Goal: Entertainment & Leisure: Consume media (video, audio)

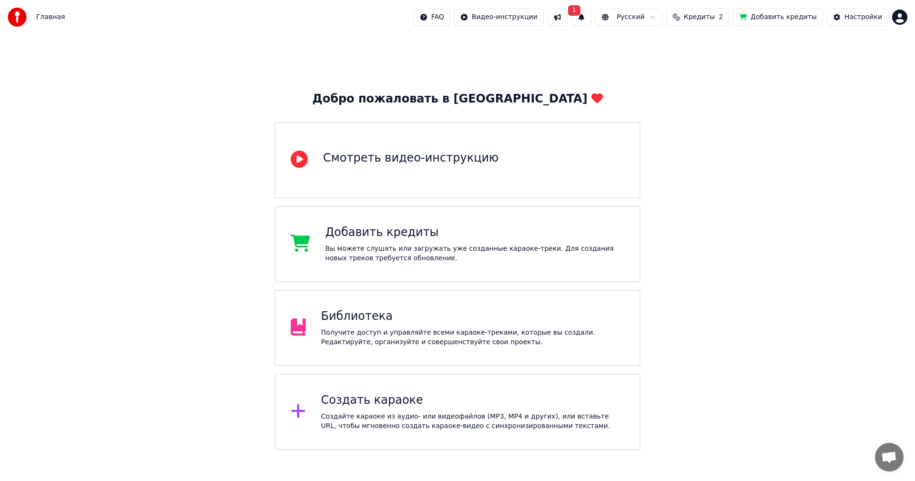
click at [398, 316] on div "Библиотека" at bounding box center [473, 316] width 304 height 15
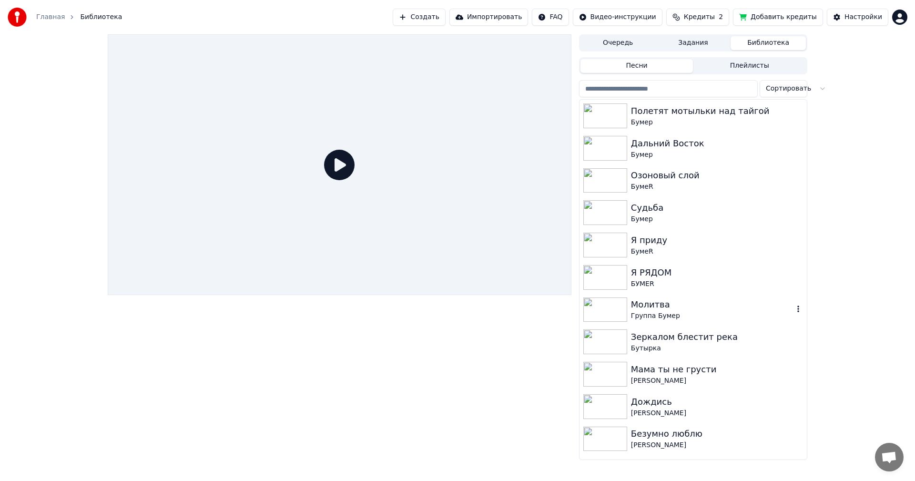
click at [607, 306] on img at bounding box center [606, 309] width 44 height 25
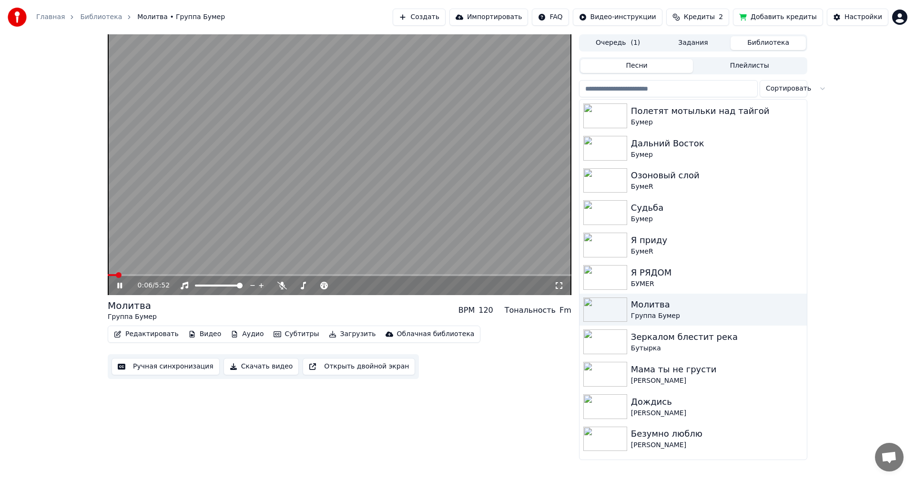
click at [560, 285] on icon at bounding box center [559, 286] width 10 height 8
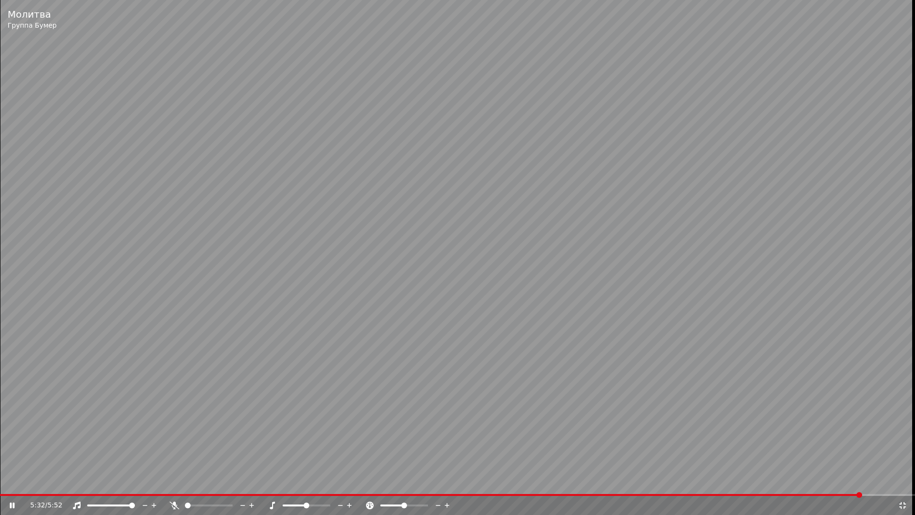
click at [363, 211] on video at bounding box center [457, 257] width 915 height 515
click at [903, 481] on icon at bounding box center [903, 506] width 10 height 8
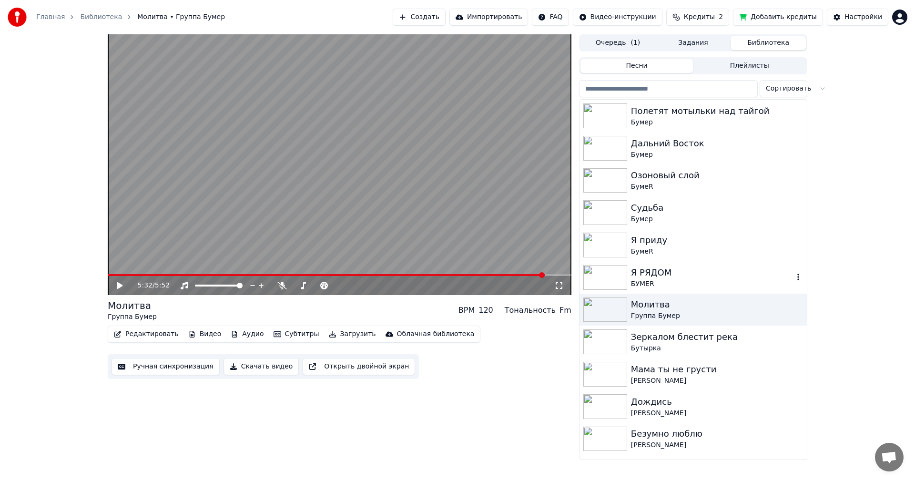
click at [605, 271] on img at bounding box center [606, 277] width 44 height 25
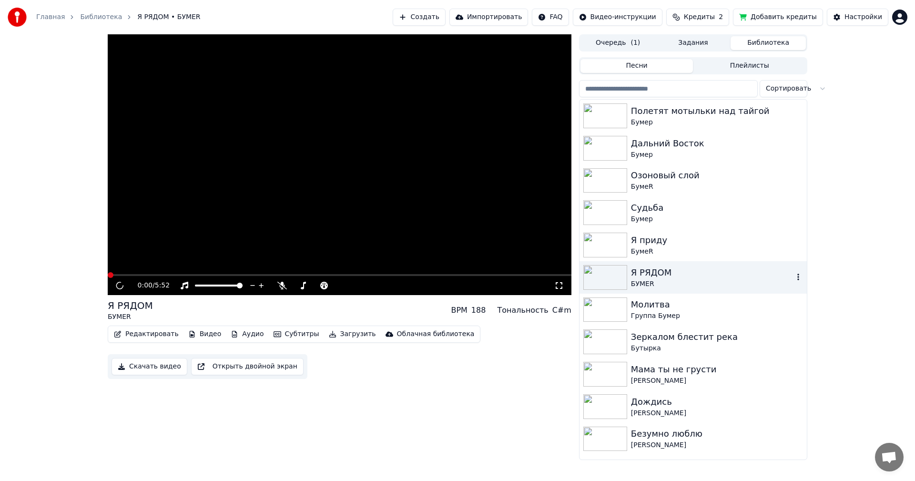
click at [605, 271] on img at bounding box center [606, 277] width 44 height 25
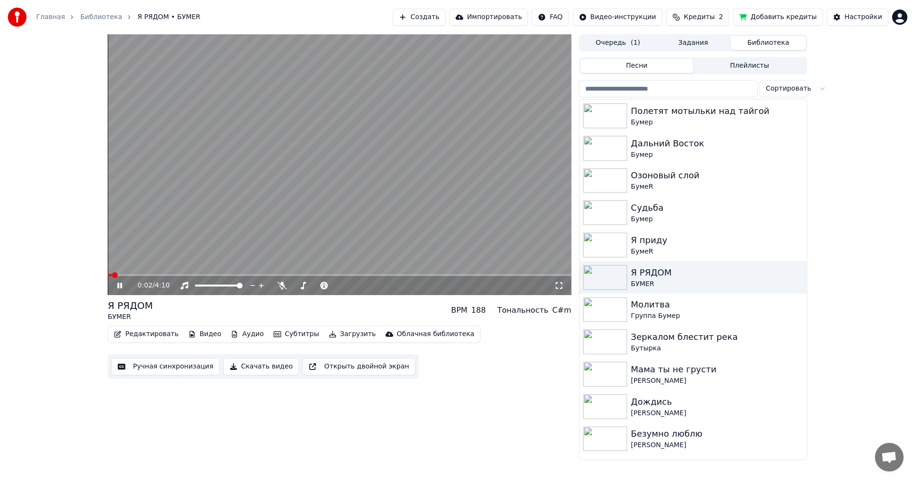
click at [557, 287] on icon at bounding box center [559, 286] width 10 height 8
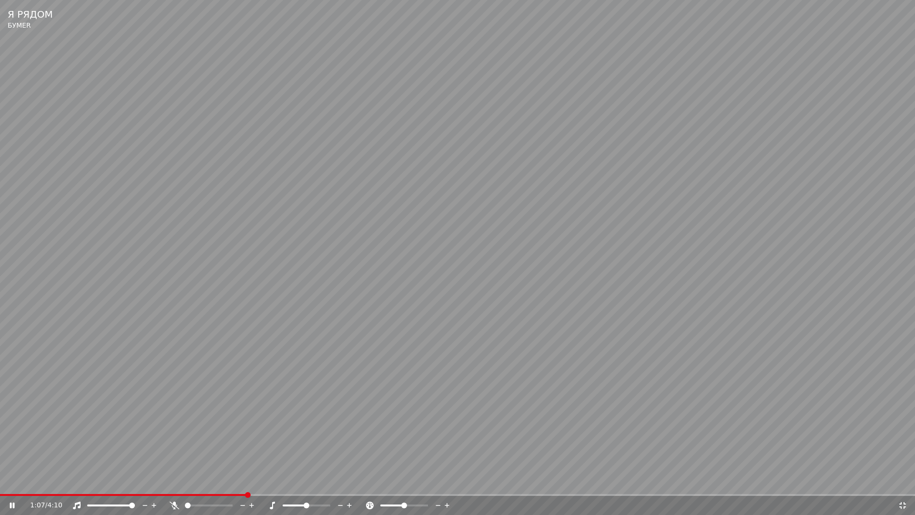
drag, startPoint x: 773, startPoint y: 186, endPoint x: 757, endPoint y: 186, distance: 16.2
drag, startPoint x: 770, startPoint y: 170, endPoint x: 758, endPoint y: 175, distance: 12.8
click at [903, 481] on icon at bounding box center [903, 506] width 10 height 8
